Goal: Ask a question

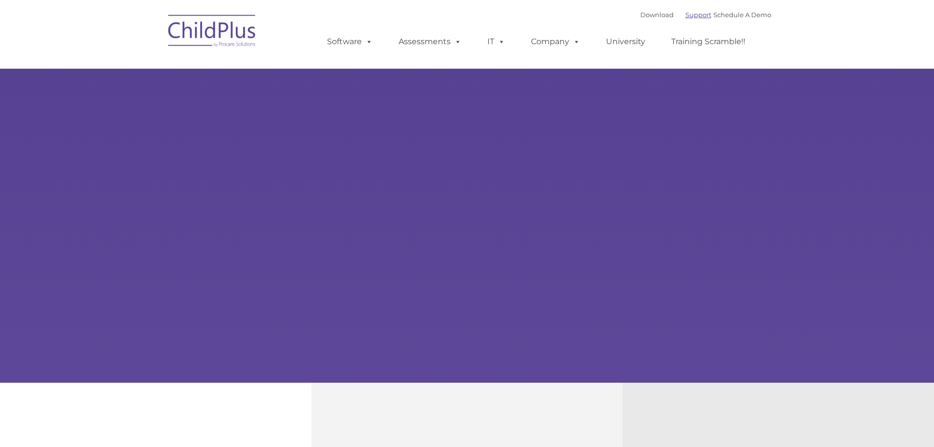
select select "MEDIUM"
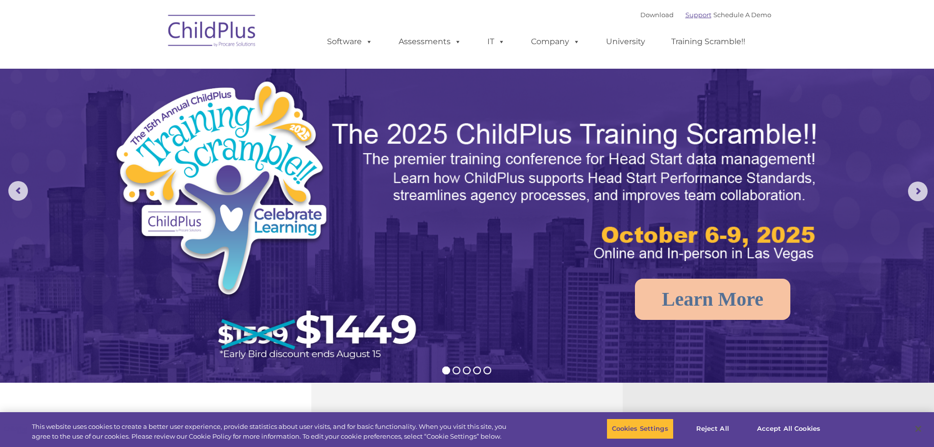
click at [686, 17] on link "Support" at bounding box center [699, 15] width 26 height 8
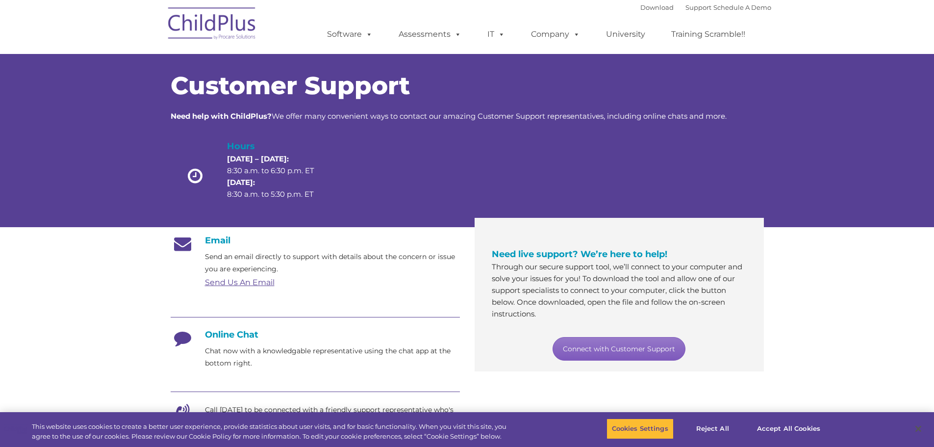
click at [613, 354] on link "Connect with Customer Support" at bounding box center [619, 349] width 133 height 24
